Goal: Find specific page/section: Find specific page/section

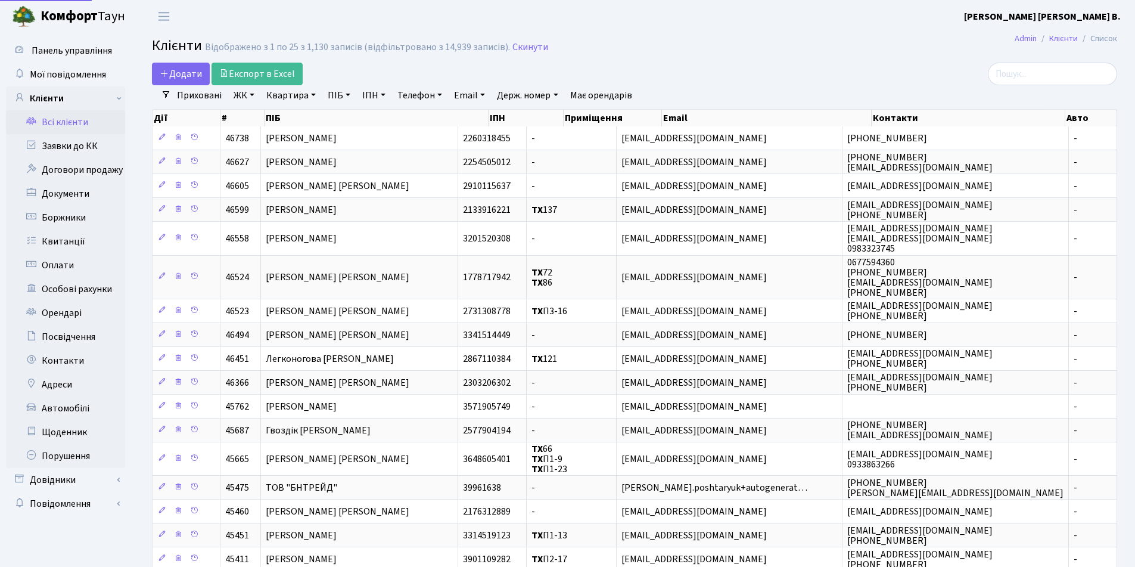
select select "25"
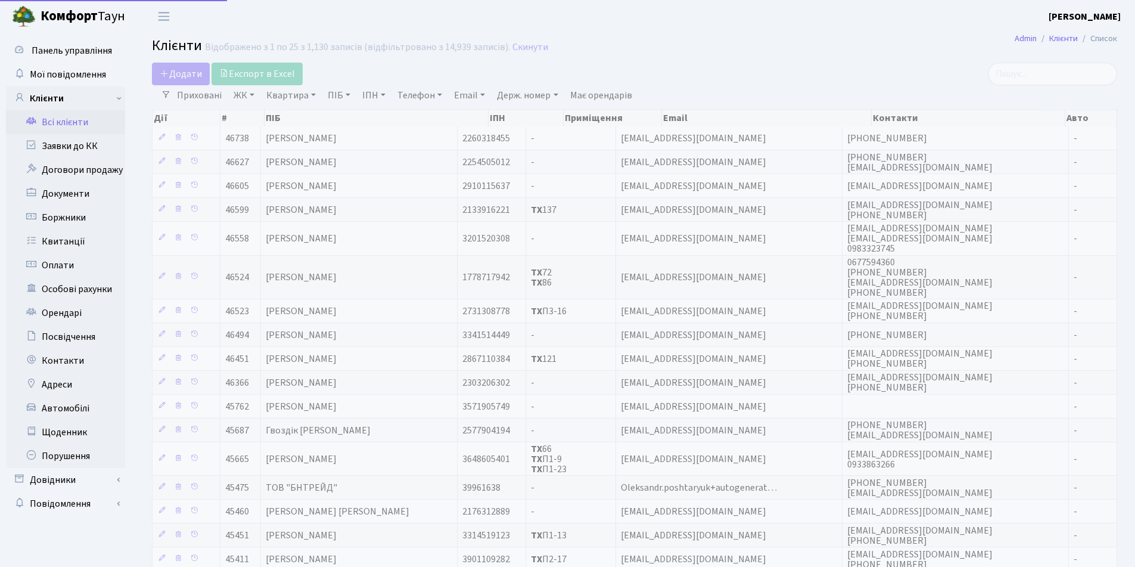
select select "25"
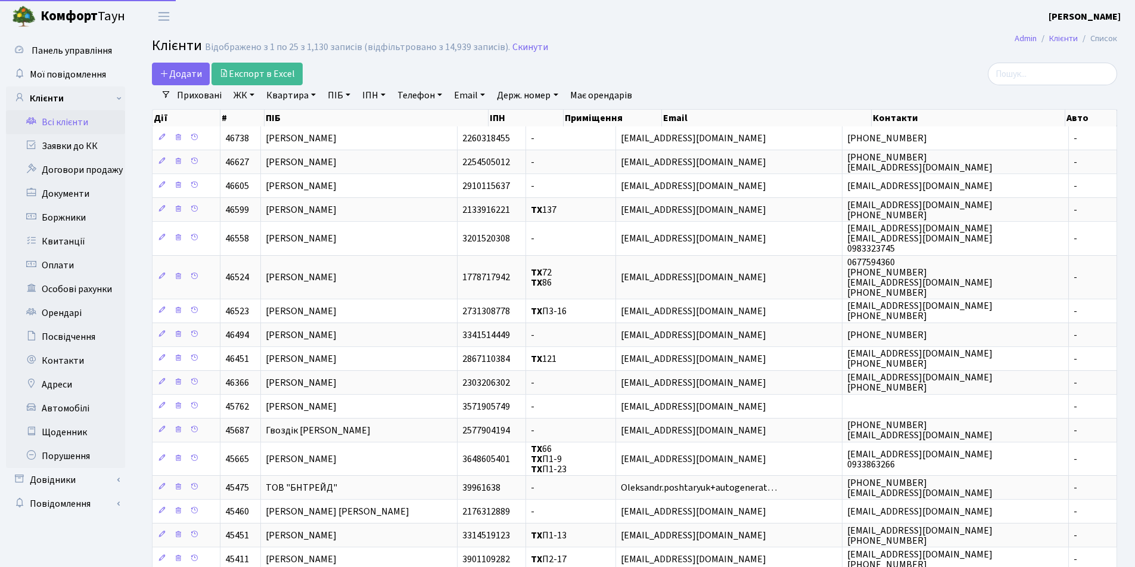
select select "25"
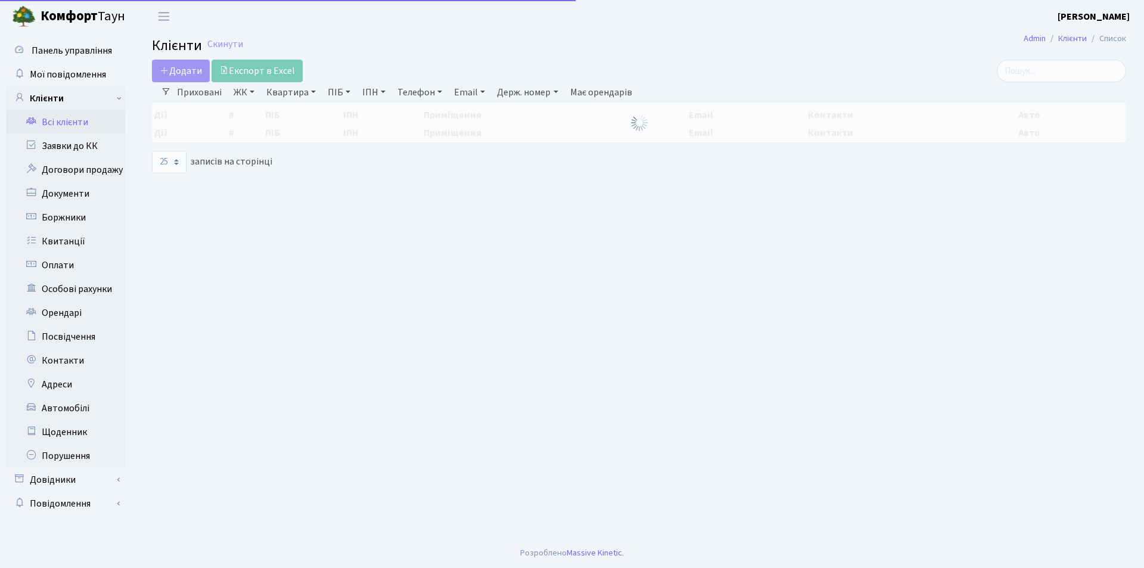
select select "25"
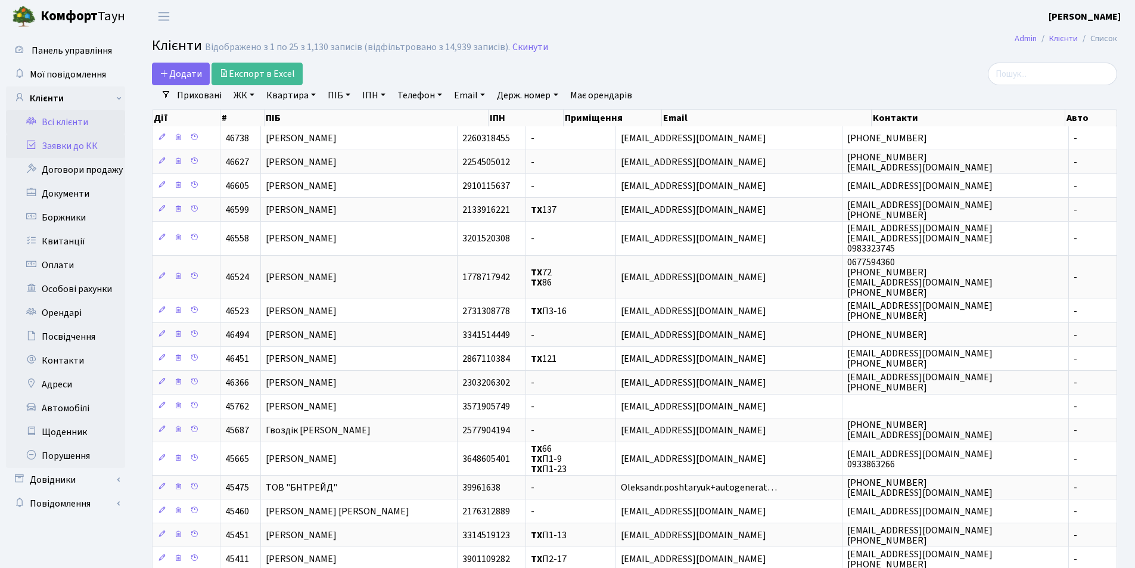
click at [70, 146] on link "Заявки до КК" at bounding box center [65, 146] width 119 height 24
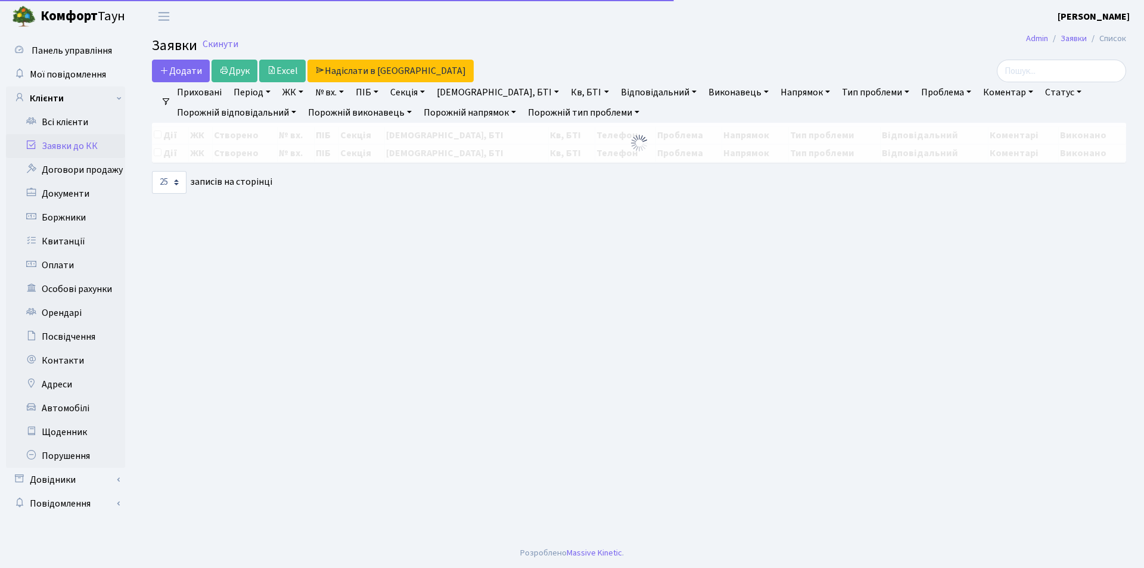
select select "25"
